Goal: Information Seeking & Learning: Learn about a topic

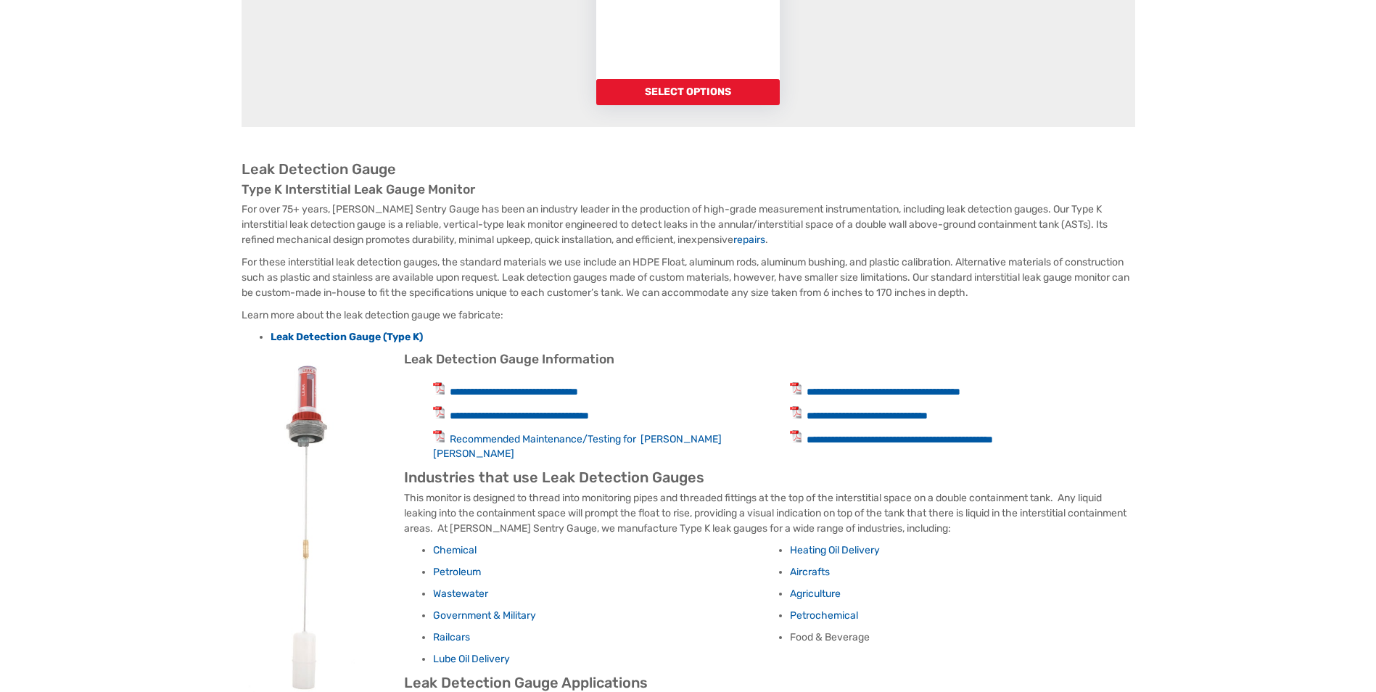
scroll to position [290, 0]
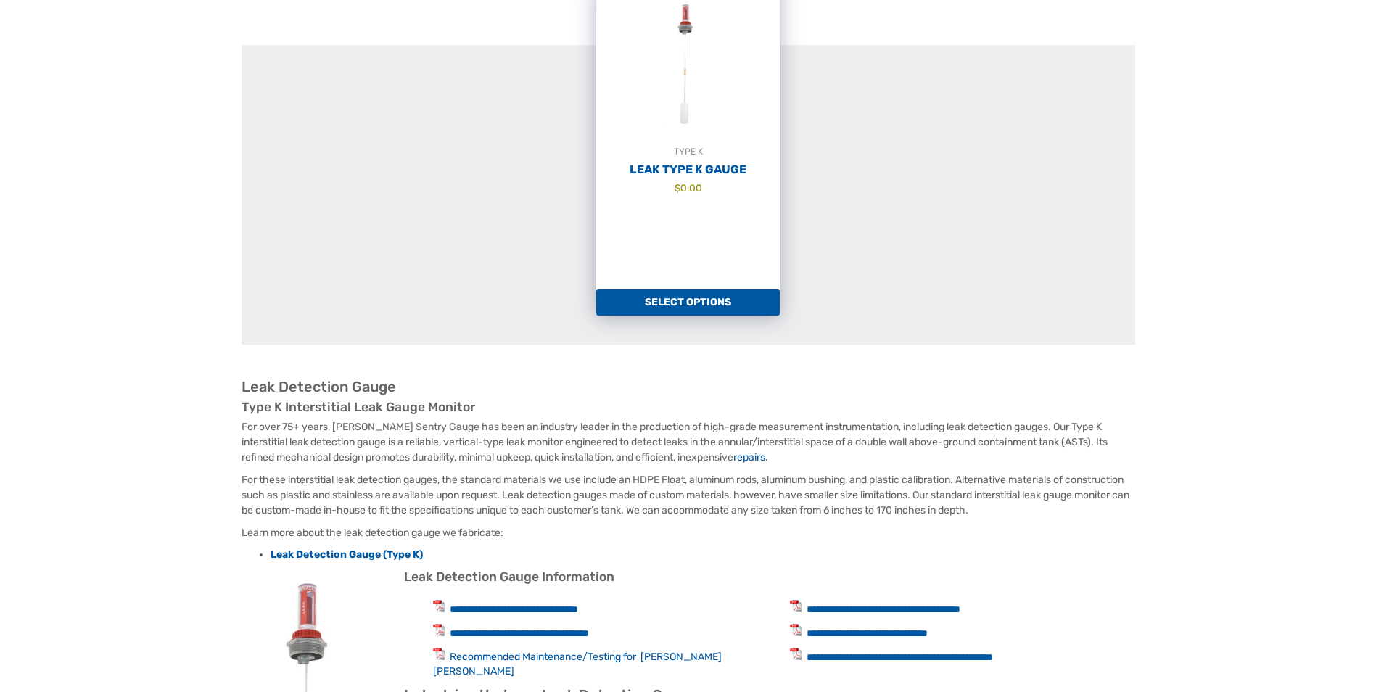
click at [709, 304] on link "Select options" at bounding box center [687, 302] width 183 height 26
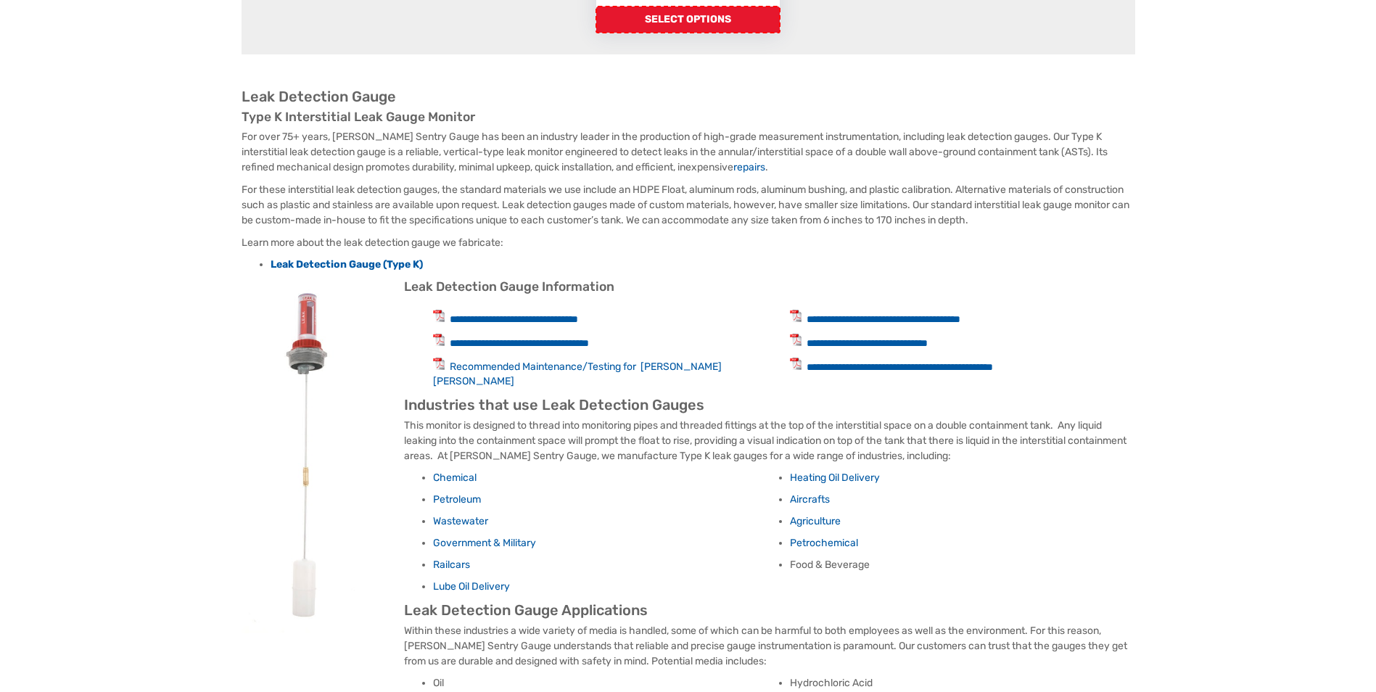
scroll to position [145, 0]
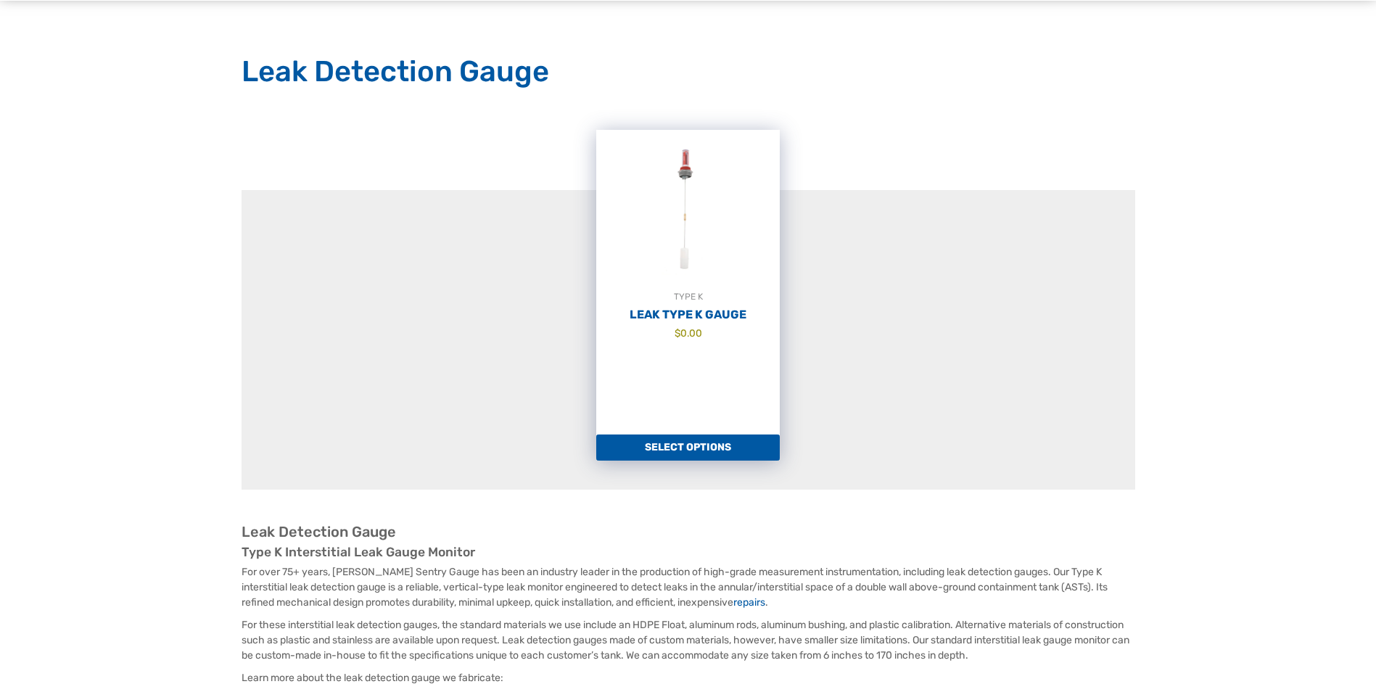
click at [741, 459] on link "Select options" at bounding box center [687, 447] width 183 height 26
click at [707, 317] on h2 "Leak Type K Gauge" at bounding box center [687, 314] width 183 height 15
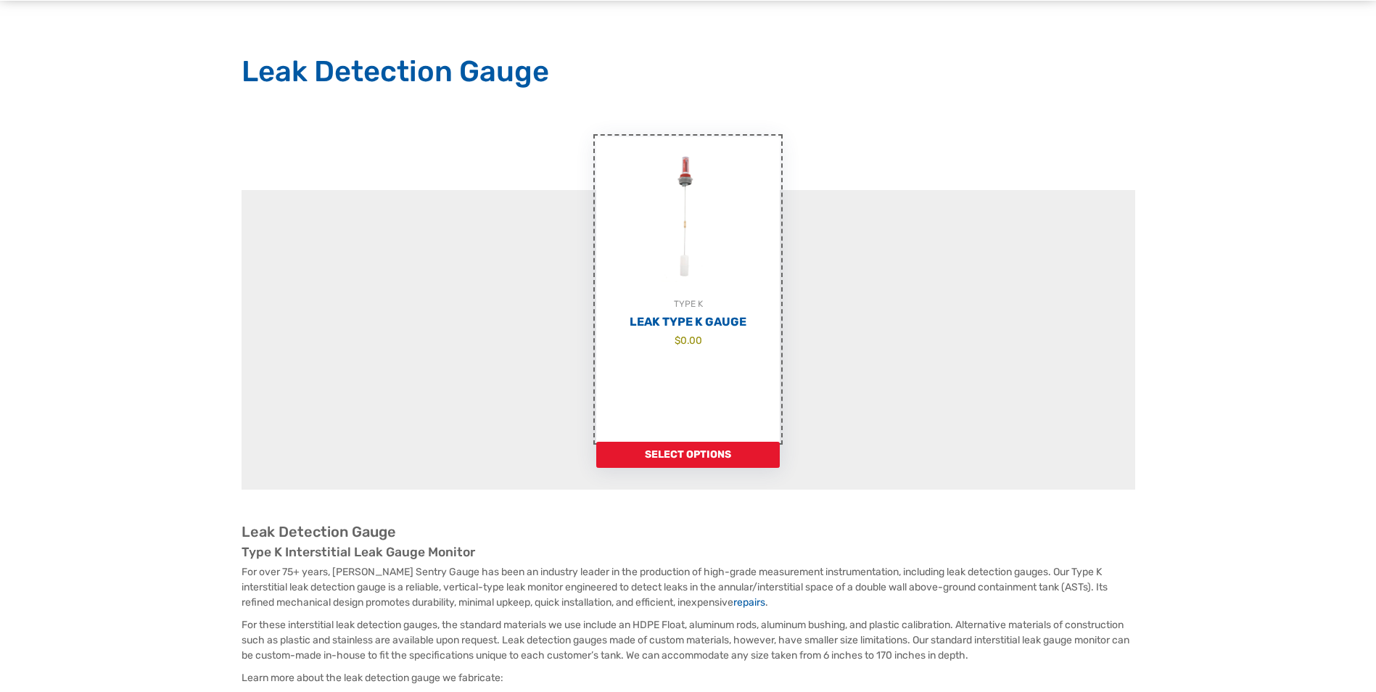
scroll to position [435, 0]
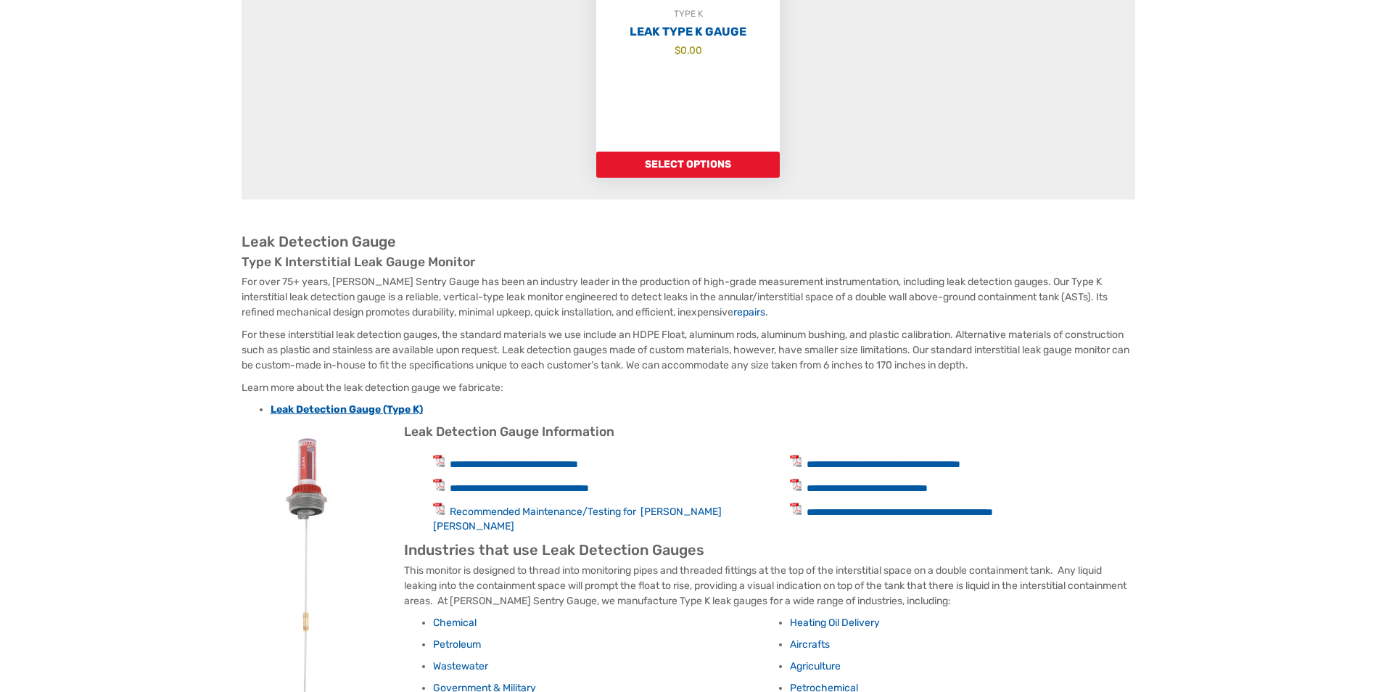
click at [391, 413] on strong "Leak Detection Gauge (Type K)" at bounding box center [346, 409] width 152 height 12
